Goal: Find contact information: Find contact information

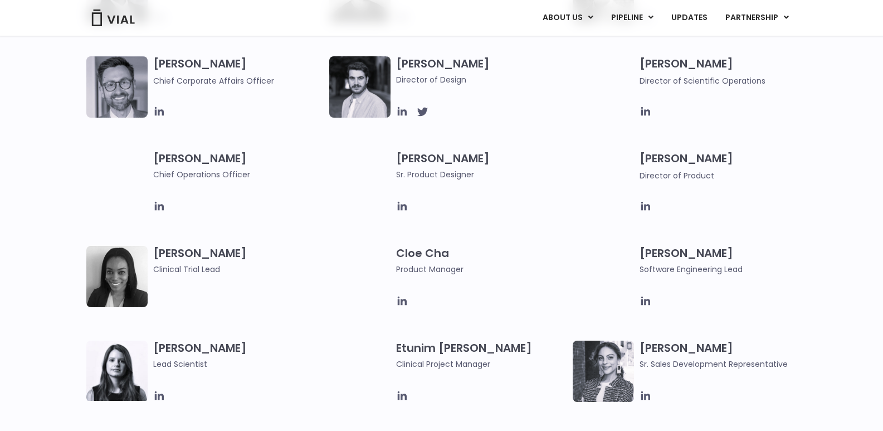
scroll to position [724, 0]
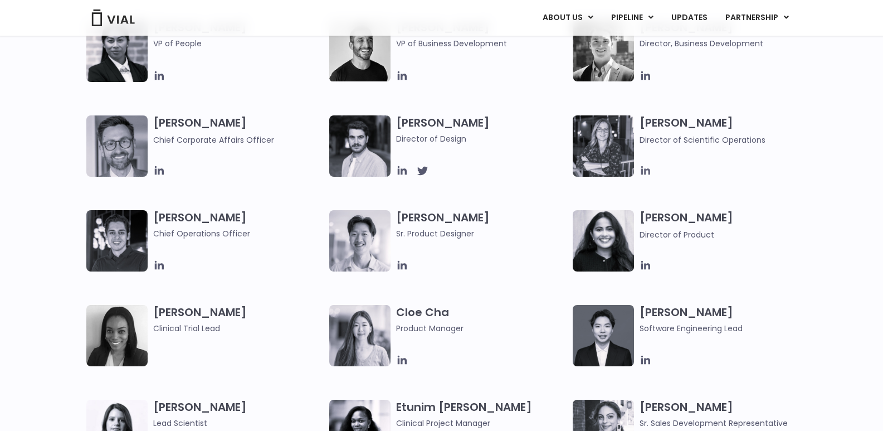
click at [646, 170] on icon at bounding box center [645, 170] width 9 height 9
drag, startPoint x: 479, startPoint y: 286, endPoint x: 478, endPoint y: 272, distance: 14.5
click at [479, 286] on div "[PERSON_NAME] Co-founder, CEO [PERSON_NAME] Chief Business Officer [PERSON_NAME…" at bounding box center [451, 162] width 731 height 474
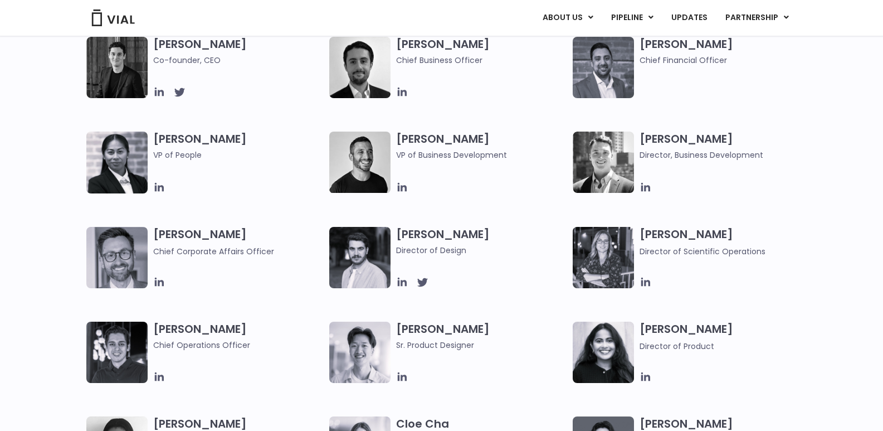
click at [612, 260] on img at bounding box center [603, 257] width 61 height 61
click at [682, 254] on span "Director of Scientific Operations" at bounding box center [703, 251] width 126 height 11
click at [654, 237] on h3 "[PERSON_NAME] Director of Scientific Operations" at bounding box center [725, 242] width 171 height 31
click at [659, 240] on h3 "[PERSON_NAME] Director of Scientific Operations" at bounding box center [725, 242] width 171 height 31
click at [600, 254] on img at bounding box center [603, 257] width 61 height 61
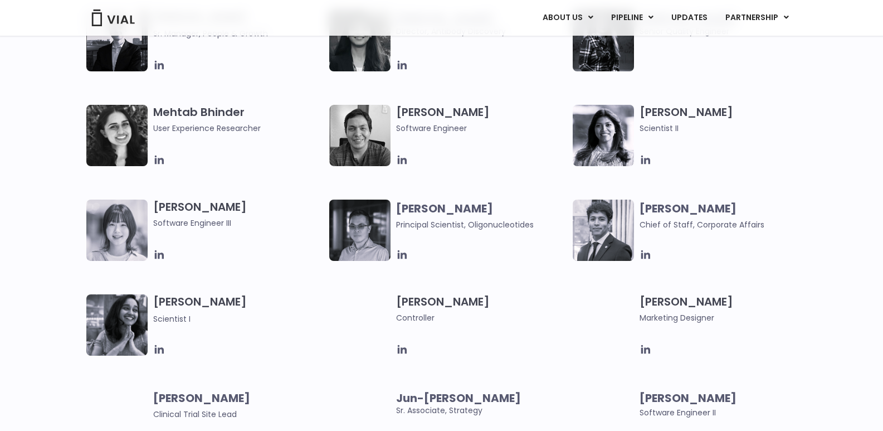
scroll to position [1895, 0]
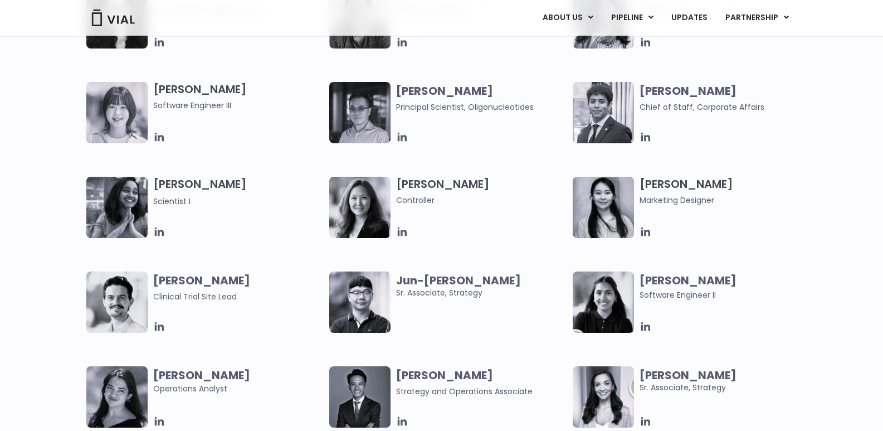
click at [656, 181] on h3 "[PERSON_NAME] Marketing Designer" at bounding box center [725, 192] width 171 height 30
click at [710, 186] on h3 "[PERSON_NAME] Marketing Designer" at bounding box center [725, 192] width 171 height 30
copy h3 "[PERSON_NAME]"
